Goal: Task Accomplishment & Management: Use online tool/utility

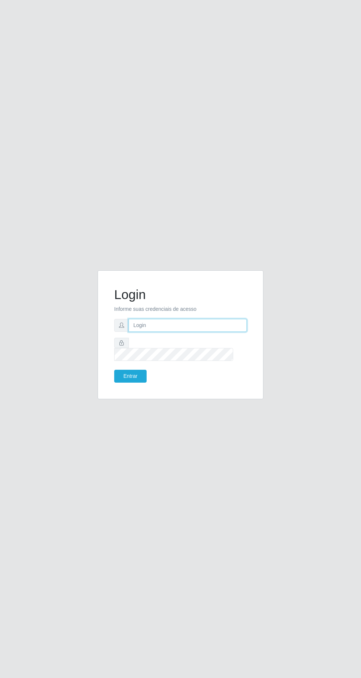
click at [183, 332] on input "text" at bounding box center [188, 325] width 118 height 13
type input "[EMAIL_ADDRESS][DOMAIN_NAME]"
click at [114, 370] on button "Entrar" at bounding box center [130, 376] width 32 height 13
click at [135, 383] on button "Entrar" at bounding box center [130, 376] width 32 height 13
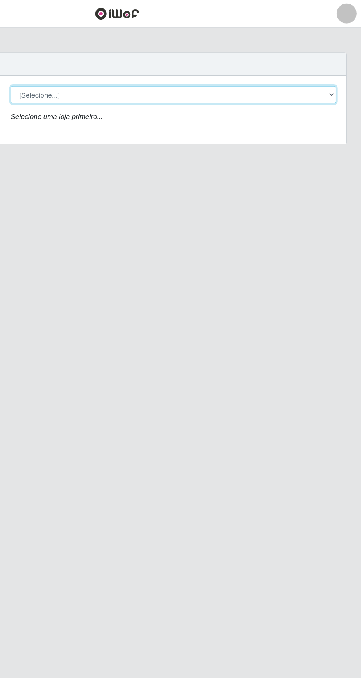
click at [339, 64] on select "[Selecione...] Leta - Arco-Mix Cohab" at bounding box center [222, 69] width 240 height 13
select select "480"
click at [102, 63] on select "[Selecione...] Leta - Arco-Mix Cohab" at bounding box center [222, 69] width 240 height 13
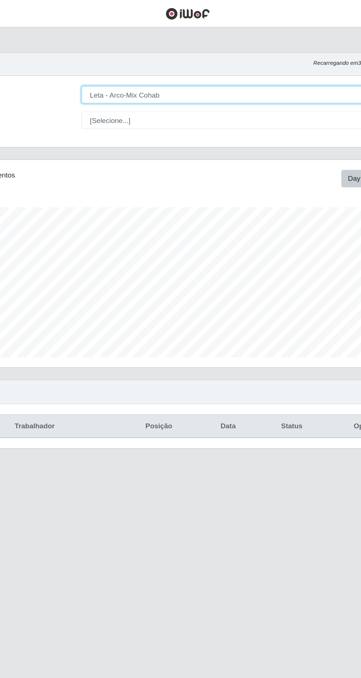
scroll to position [152, 338]
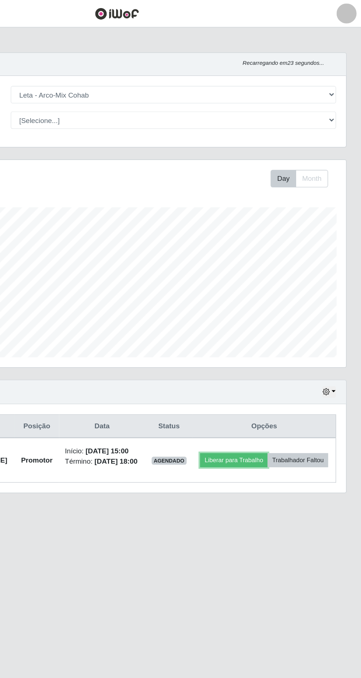
click at [292, 339] on button "Liberar para Trabalho" at bounding box center [267, 339] width 50 height 10
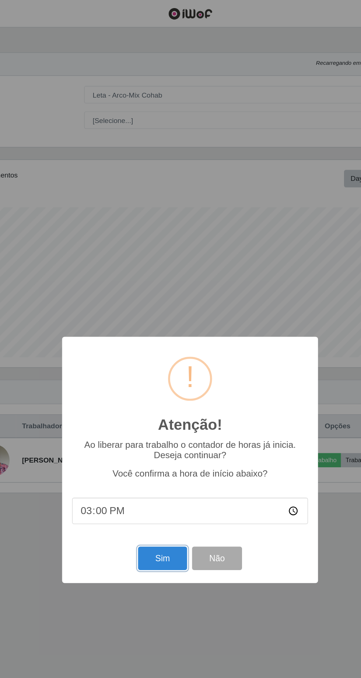
click at [158, 408] on button "Sim" at bounding box center [160, 411] width 36 height 17
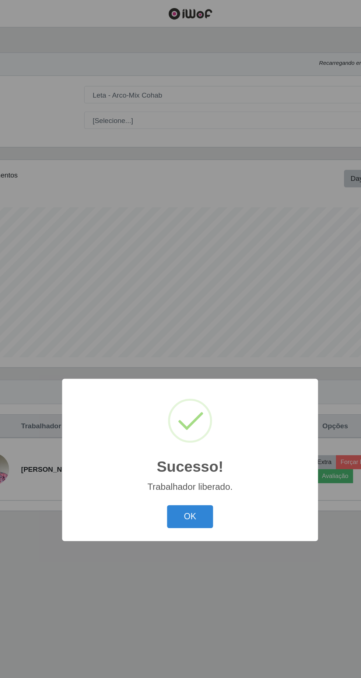
click at [184, 388] on button "OK" at bounding box center [181, 380] width 34 height 17
